Goal: Ask a question: Seek information or help from site administrators or community

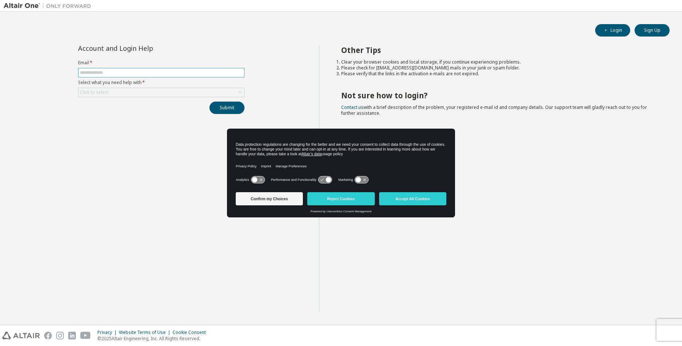
click at [85, 69] on span at bounding box center [161, 72] width 166 height 9
click at [90, 74] on input "text" at bounding box center [161, 73] width 163 height 6
type input "**********"
click at [209, 101] on button "Submit" at bounding box center [226, 107] width 35 height 12
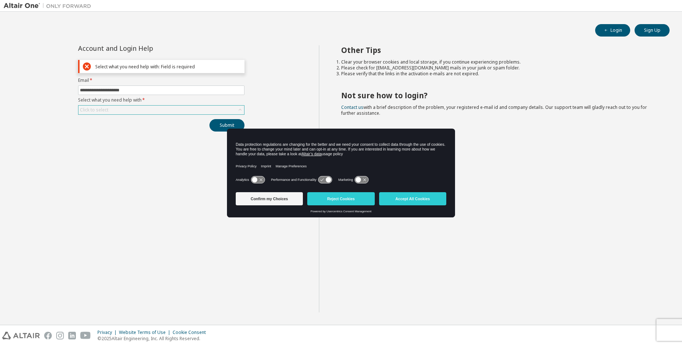
click at [93, 110] on div "Click to select" at bounding box center [94, 110] width 28 height 6
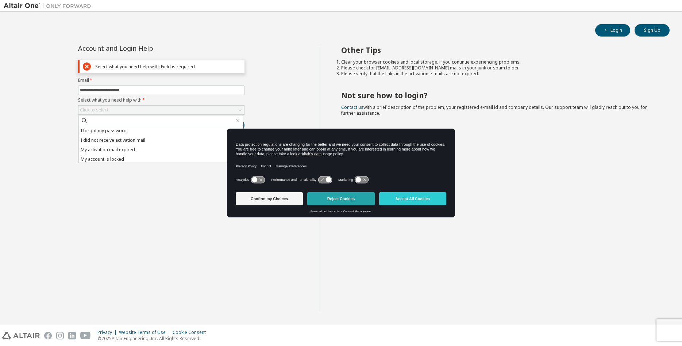
click at [335, 198] on button "Reject Cookies" at bounding box center [340, 198] width 67 height 13
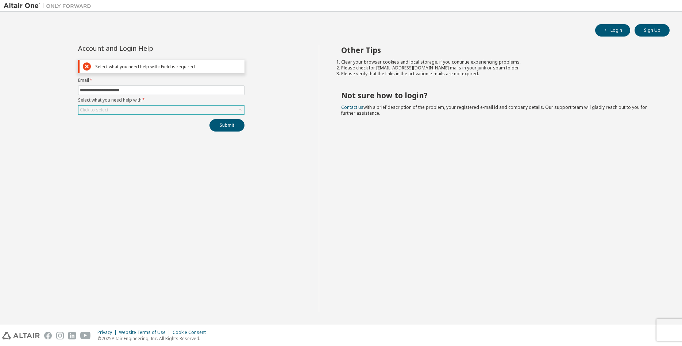
click at [112, 112] on div "Click to select" at bounding box center [161, 109] width 166 height 9
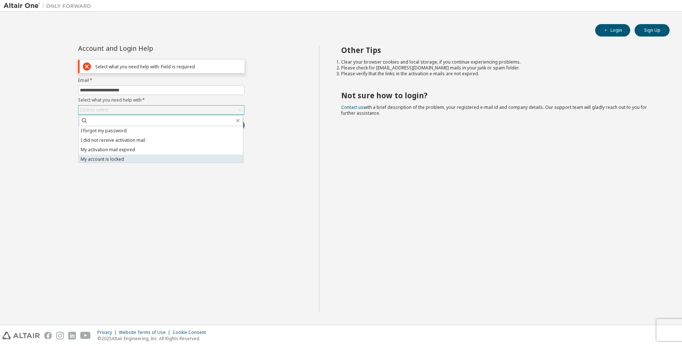
click at [95, 158] on li "My account is locked" at bounding box center [161, 158] width 164 height 9
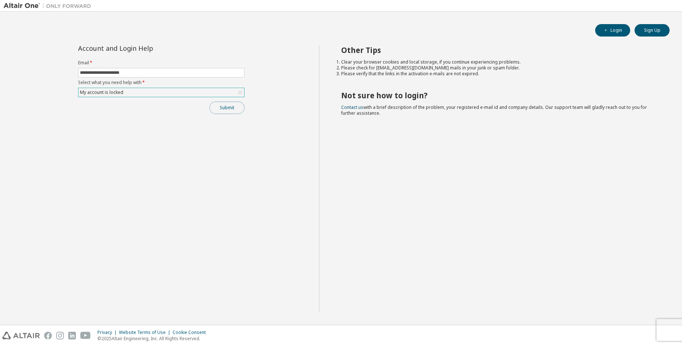
click at [235, 107] on button "Submit" at bounding box center [226, 107] width 35 height 12
click at [217, 106] on button "Submit" at bounding box center [226, 107] width 35 height 12
click at [655, 32] on button "Sign Up" at bounding box center [652, 30] width 35 height 12
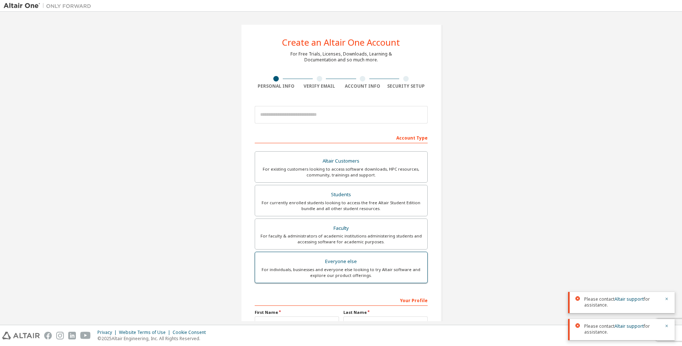
scroll to position [81, 0]
